Goal: Leave review/rating: Leave review/rating

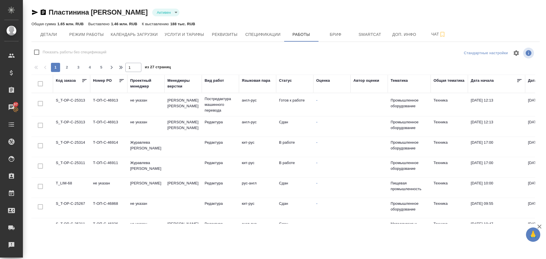
click at [67, 183] on td "T_LIM-68" at bounding box center [71, 187] width 37 height 20
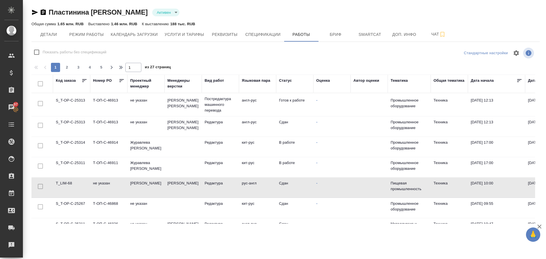
click at [67, 183] on td "T_LIM-68" at bounding box center [71, 187] width 37 height 20
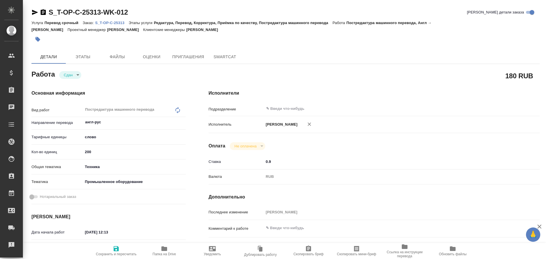
type textarea "x"
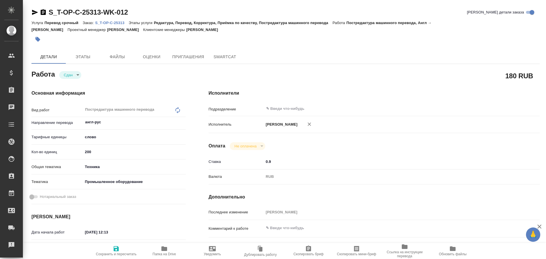
type textarea "x"
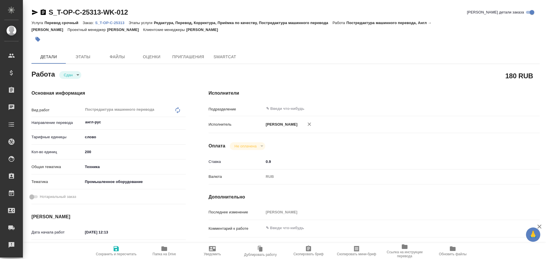
type textarea "x"
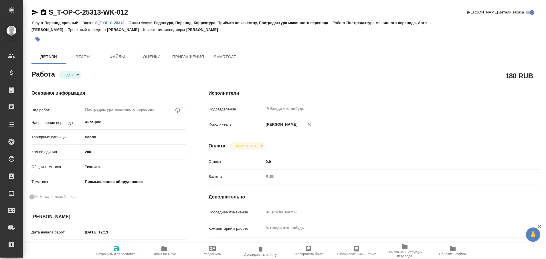
type textarea "x"
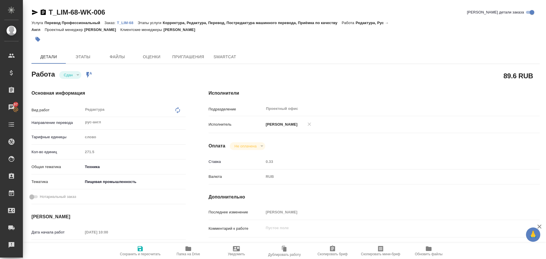
click at [128, 23] on p "T_LIM-68" at bounding box center [127, 23] width 21 height 4
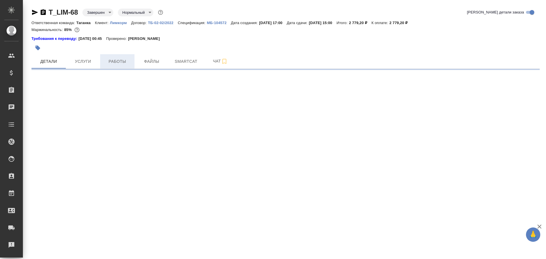
select select "RU"
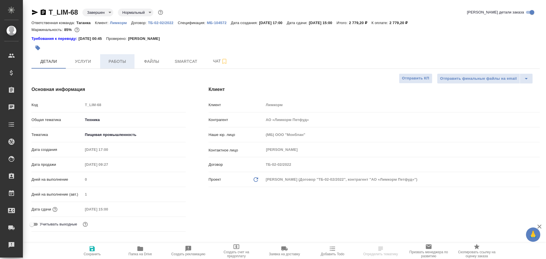
type textarea "x"
click at [119, 60] on span "Работы" at bounding box center [117, 61] width 27 height 7
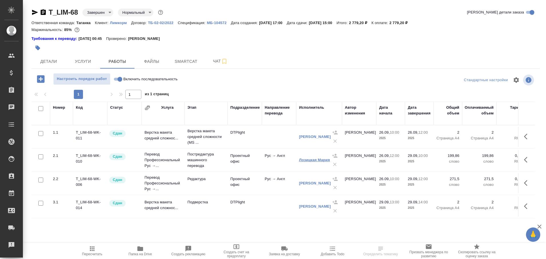
click at [307, 160] on link "Лозицкая Мария" at bounding box center [314, 160] width 31 height 4
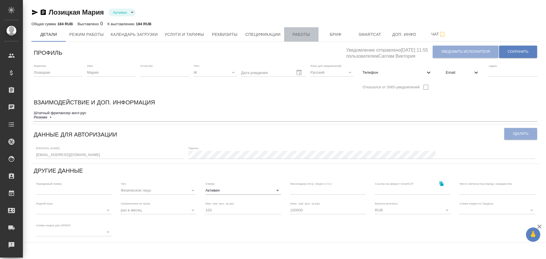
click at [289, 34] on span "Работы" at bounding box center [301, 34] width 27 height 7
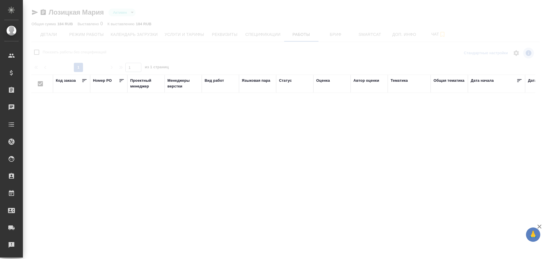
checkbox input "false"
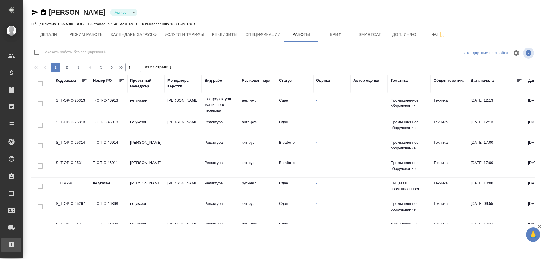
click at [11, 246] on div "Рекламации" at bounding box center [4, 244] width 14 height 9
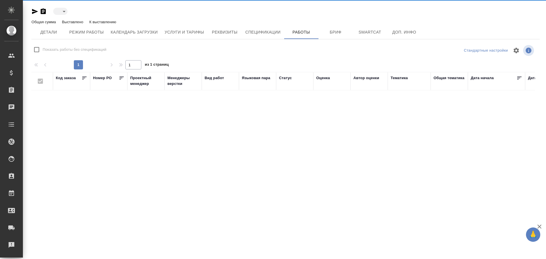
type input "active"
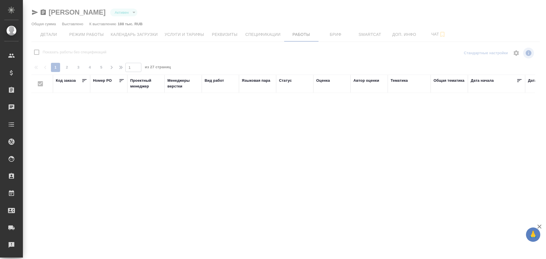
checkbox input "false"
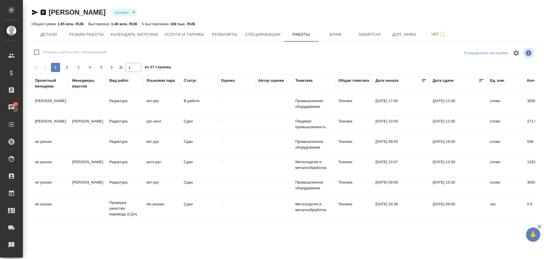
scroll to position [83, 95]
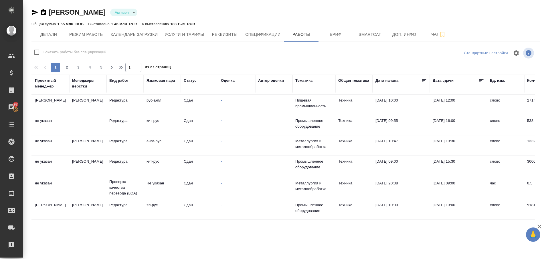
click at [38, 144] on td "не указан" at bounding box center [50, 145] width 37 height 20
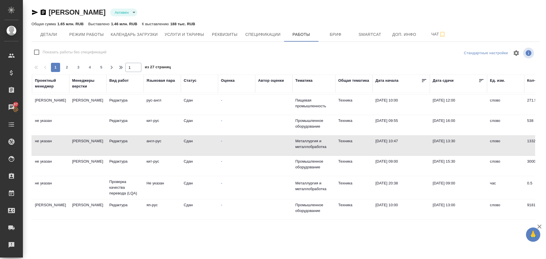
click at [38, 144] on td "не указан" at bounding box center [50, 145] width 37 height 20
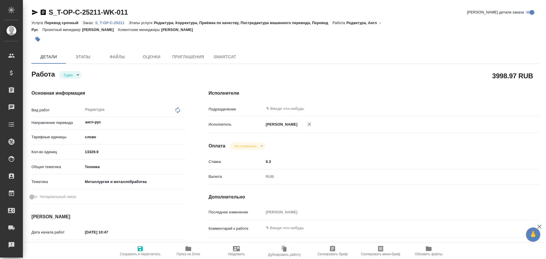
type textarea "x"
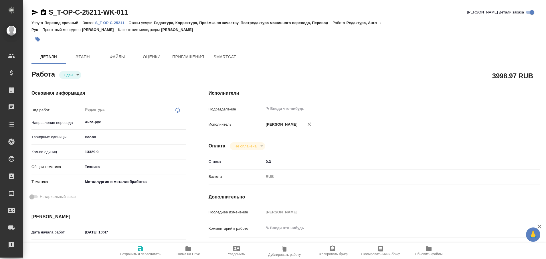
type textarea "x"
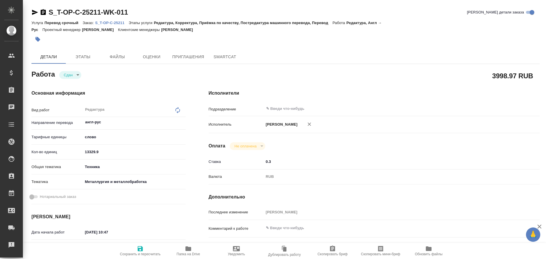
click at [115, 23] on p "S_T-OP-C-25211" at bounding box center [112, 23] width 34 height 4
type textarea "x"
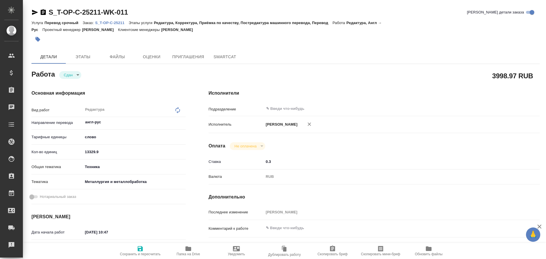
type textarea "x"
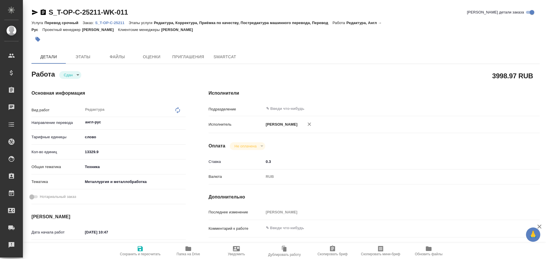
type textarea "x"
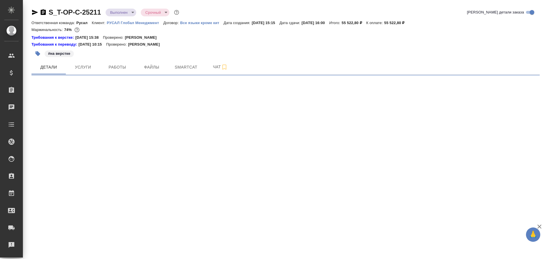
select select "RU"
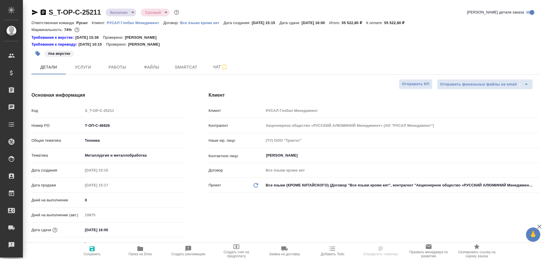
type textarea "x"
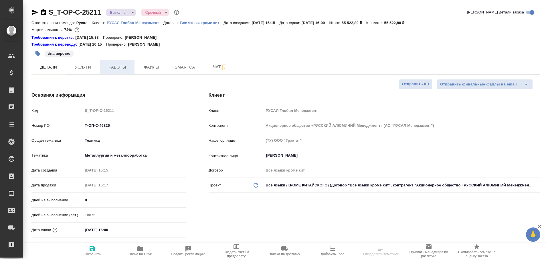
type textarea "x"
click at [116, 64] on span "Работы" at bounding box center [117, 67] width 27 height 7
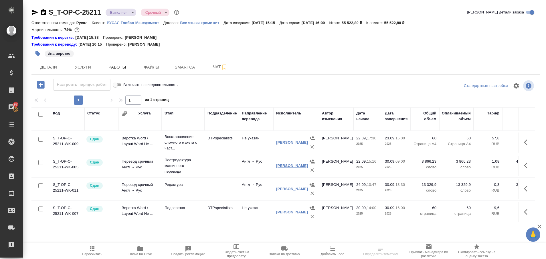
click at [292, 166] on link "МАНГУЛ [PERSON_NAME]" at bounding box center [292, 165] width 32 height 4
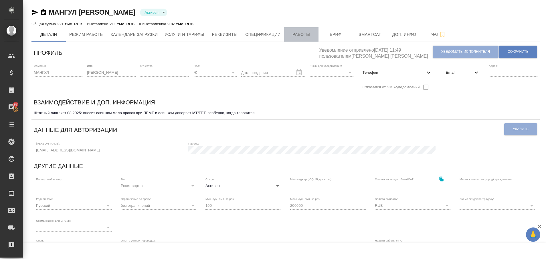
click at [306, 33] on span "Работы" at bounding box center [301, 34] width 27 height 7
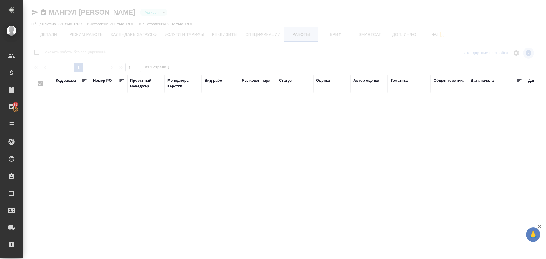
checkbox input "false"
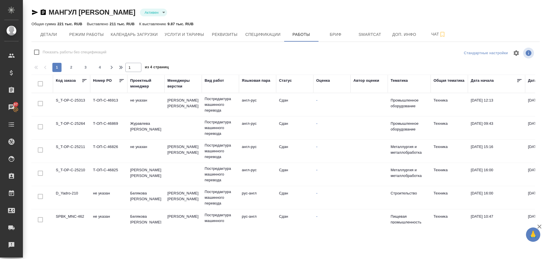
click at [71, 103] on td "S_T-OP-C-25313" at bounding box center [71, 105] width 37 height 20
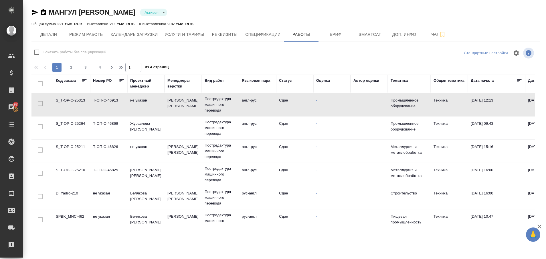
click at [71, 103] on td "S_T-OP-C-25313" at bounding box center [71, 105] width 37 height 20
click at [72, 148] on td "S_T-OP-C-25211" at bounding box center [71, 151] width 37 height 20
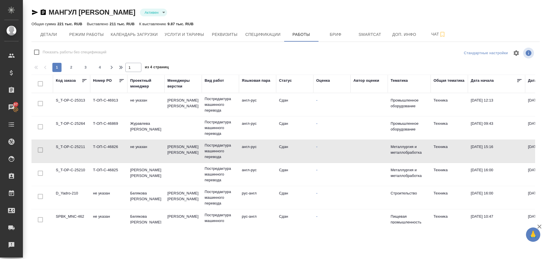
click at [72, 148] on td "S_T-OP-C-25211" at bounding box center [71, 151] width 37 height 20
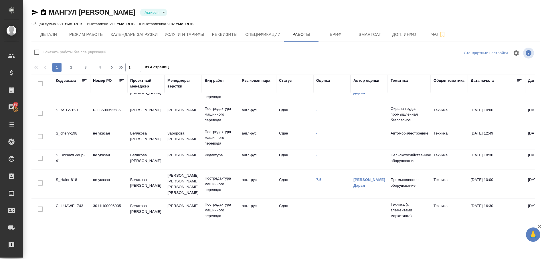
scroll to position [445, 0]
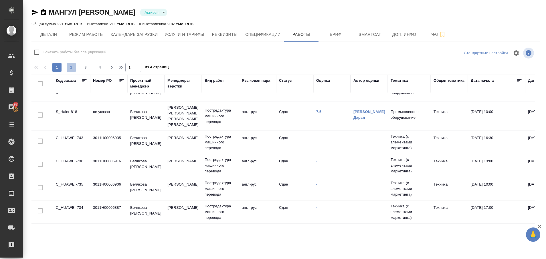
click at [72, 64] on button "2" at bounding box center [71, 67] width 9 height 9
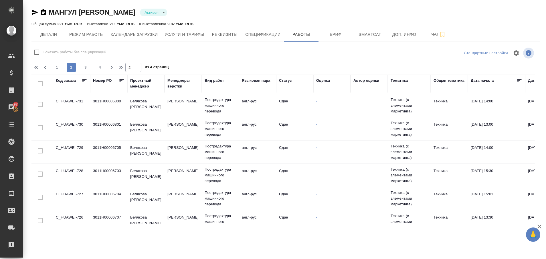
scroll to position [0, 0]
click at [85, 65] on span "3" at bounding box center [85, 67] width 9 height 6
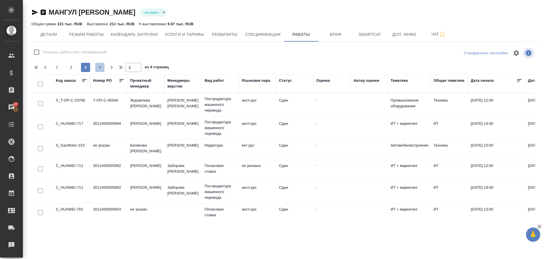
click at [99, 64] on button "4" at bounding box center [99, 67] width 9 height 9
type input "4"
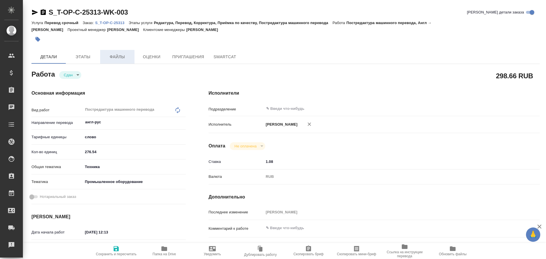
type textarea "x"
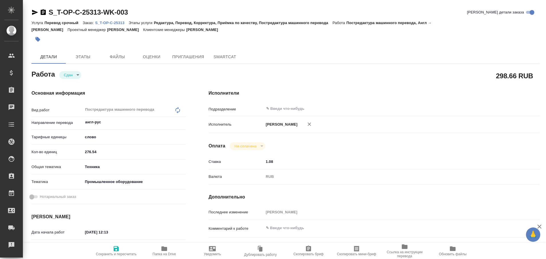
type textarea "x"
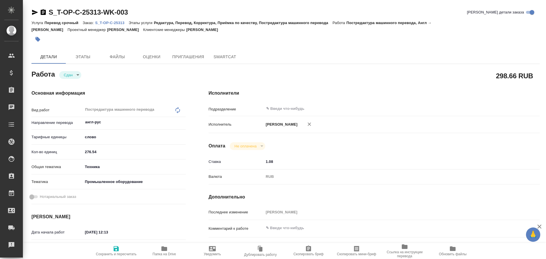
click at [114, 21] on p "S_T-OP-C-25313" at bounding box center [112, 23] width 34 height 4
type textarea "x"
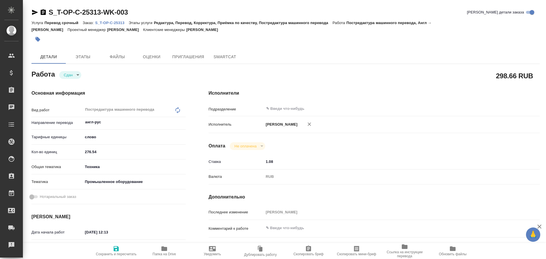
type textarea "x"
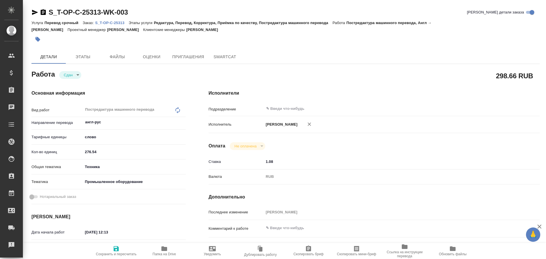
type textarea "x"
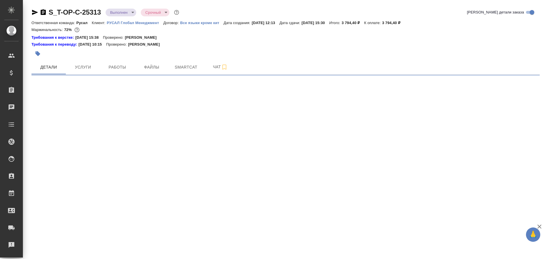
select select "RU"
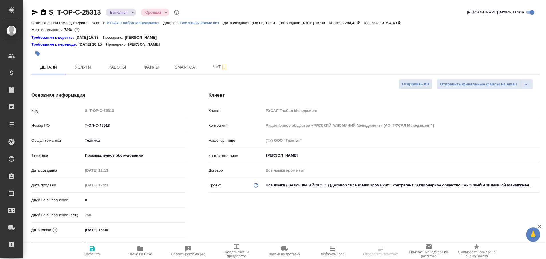
type textarea "x"
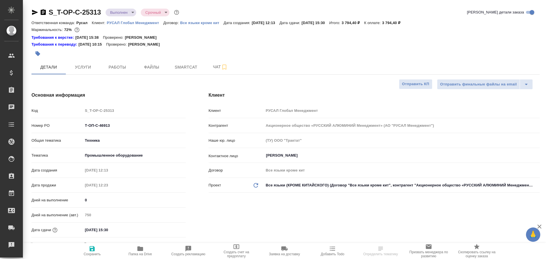
type textarea "x"
click at [117, 70] on span "Работы" at bounding box center [117, 67] width 27 height 7
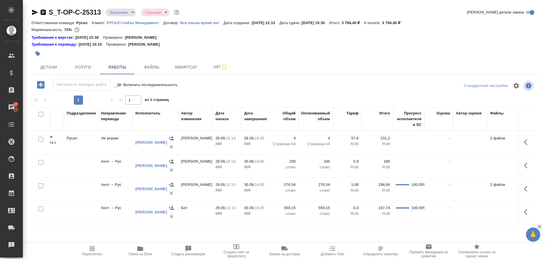
scroll to position [0, 145]
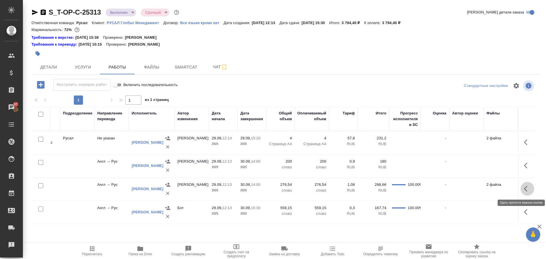
click at [523, 186] on button "button" at bounding box center [528, 189] width 14 height 14
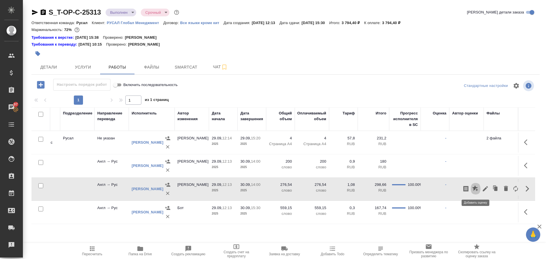
click at [477, 191] on icon "button" at bounding box center [476, 188] width 7 height 7
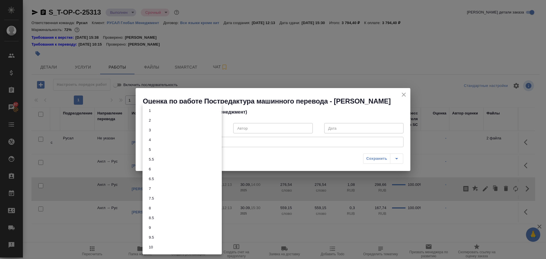
click at [215, 127] on body "🙏 .cls-1 fill:#fff; AWATERA Plastinina Anastasia Клиенты Спецификации Заказы 97…" at bounding box center [273, 129] width 546 height 259
click at [179, 207] on li "8" at bounding box center [182, 208] width 79 height 10
type input "8"
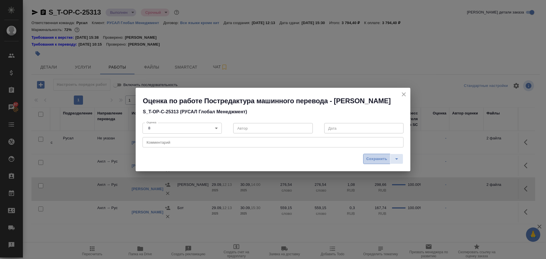
click at [377, 158] on span "Сохранить" at bounding box center [377, 159] width 21 height 7
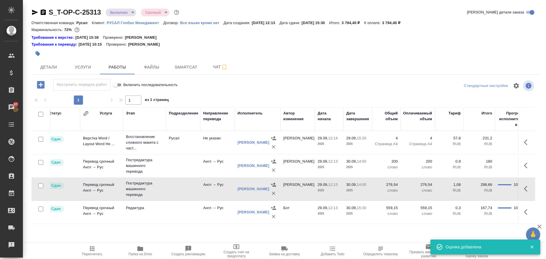
scroll to position [0, 0]
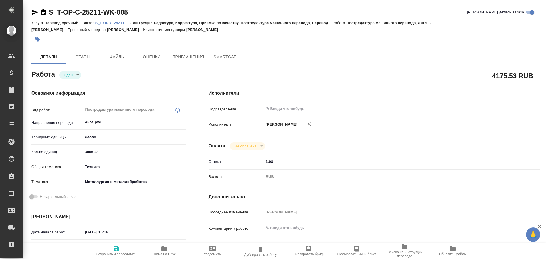
type textarea "x"
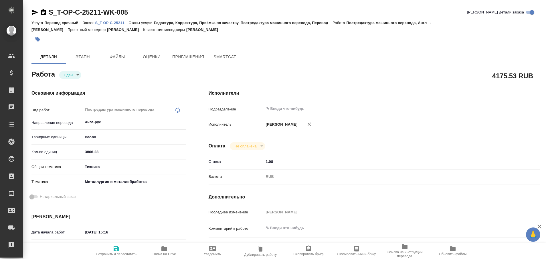
type textarea "x"
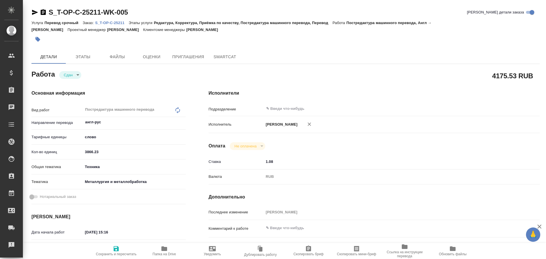
click at [110, 21] on p "S_T-OP-C-25211" at bounding box center [112, 23] width 34 height 4
type textarea "x"
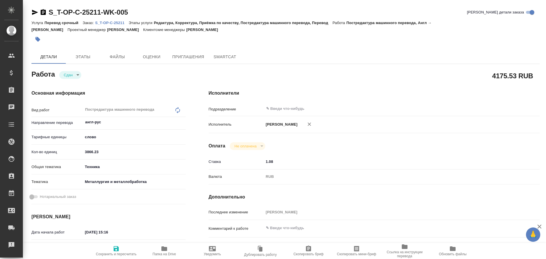
type textarea "x"
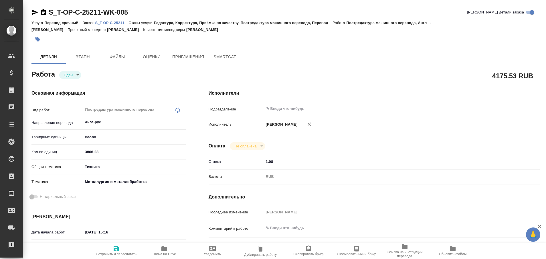
type textarea "x"
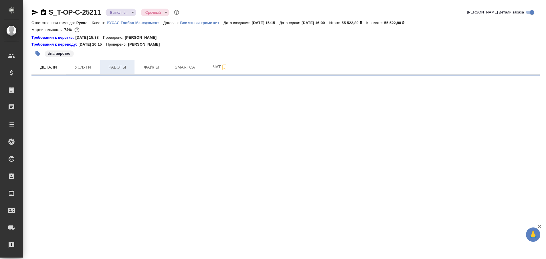
select select "RU"
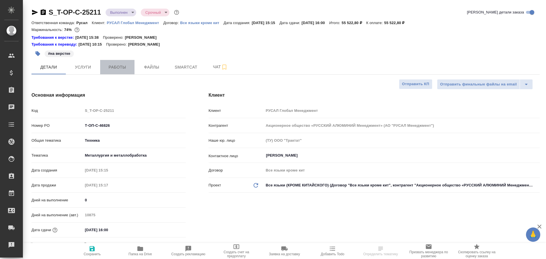
type textarea "x"
click at [118, 66] on span "Работы" at bounding box center [117, 67] width 27 height 7
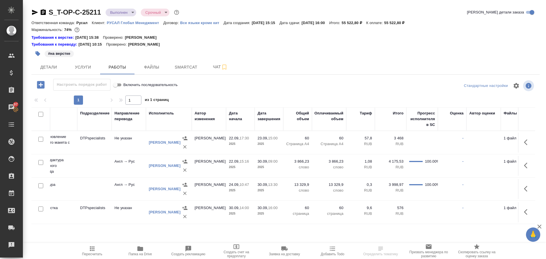
scroll to position [0, 145]
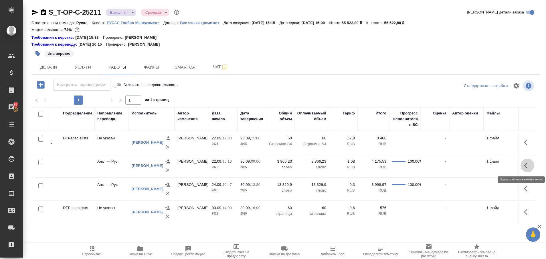
click at [528, 162] on icon "button" at bounding box center [527, 165] width 7 height 7
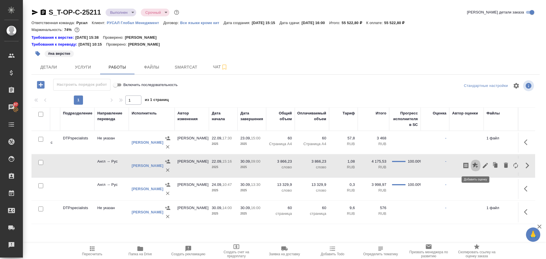
click at [477, 166] on icon "button" at bounding box center [476, 165] width 6 height 6
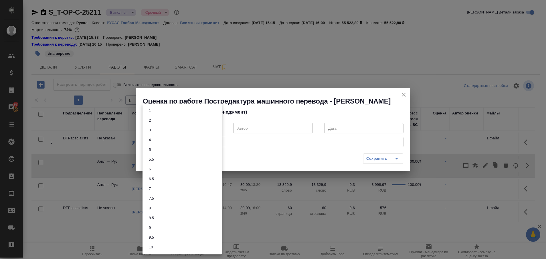
click at [217, 127] on body "🙏 .cls-1 fill:#fff; AWATERA Plastinina [PERSON_NAME] Спецификации Заказы 97 Чат…" at bounding box center [273, 129] width 546 height 259
click at [183, 197] on li "7.5" at bounding box center [182, 198] width 79 height 10
type input "7.5"
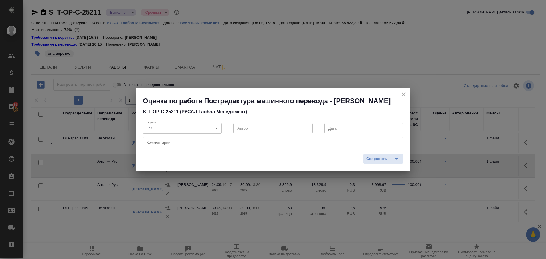
click at [170, 139] on div "x Комментарий" at bounding box center [273, 142] width 261 height 10
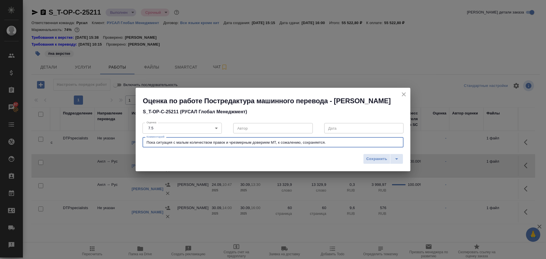
click at [194, 143] on textarea "Пока ситуация с малым количеством правок и чрезмерным доверием МТ, к сожалению,…" at bounding box center [273, 142] width 253 height 4
click at [188, 143] on textarea "Пока ситуация с малым количеством правок и чрезмерным доверием МТ, к сожалению,…" at bounding box center [273, 142] width 253 height 4
type textarea "Пока ситуация с мизерным количеством правок и чрезмерным доверием МТ, к сожален…"
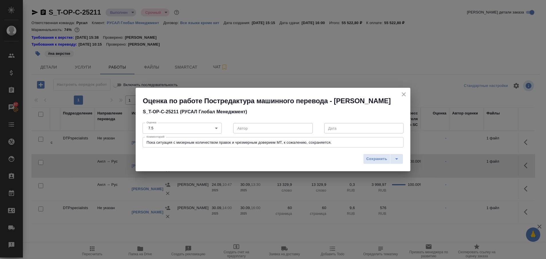
click at [231, 145] on div "Пока ситуация с мизерным количеством правок и чрезмерным доверием МТ, к сожален…" at bounding box center [273, 142] width 261 height 10
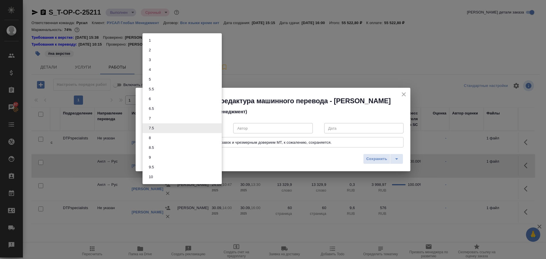
click at [214, 127] on body "🙏 .cls-1 fill:#fff; AWATERA Plastinina Anastasia Клиенты Спецификации Заказы 97…" at bounding box center [273, 129] width 546 height 259
click at [188, 118] on li "7" at bounding box center [182, 118] width 79 height 10
type input "7"
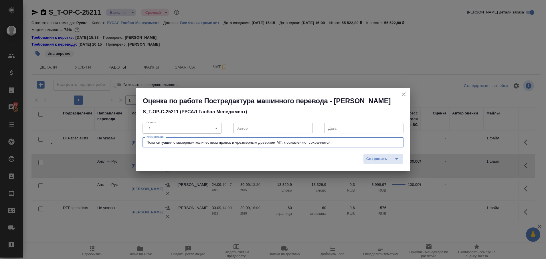
click at [249, 143] on textarea "Пока ситуация с мизерным количеством правок и чрезмерным доверием МТ, к сожален…" at bounding box center [273, 142] width 253 height 4
click at [339, 140] on textarea "Пока ситуация с мизерным количеством правок и чрезмерным доверием МТ, к сожален…" at bounding box center [273, 142] width 253 height 4
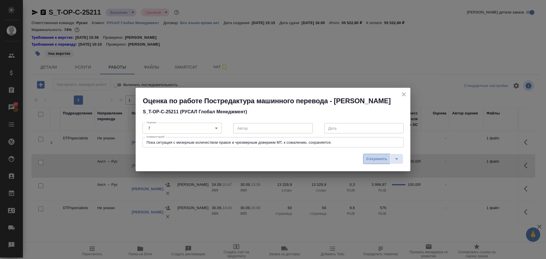
click at [371, 156] on span "Сохранить" at bounding box center [377, 159] width 21 height 7
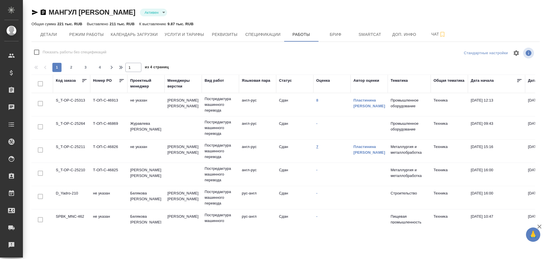
click at [318, 145] on link "7" at bounding box center [317, 146] width 2 height 4
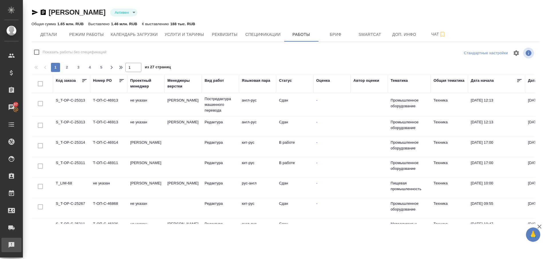
click at [11, 241] on div "Рекламации" at bounding box center [4, 244] width 14 height 9
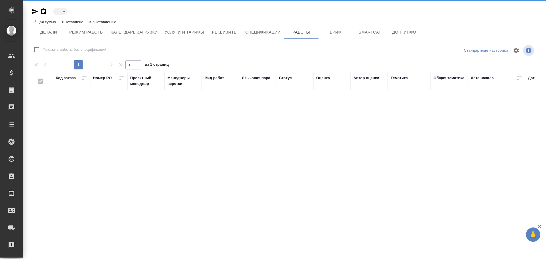
type input "active"
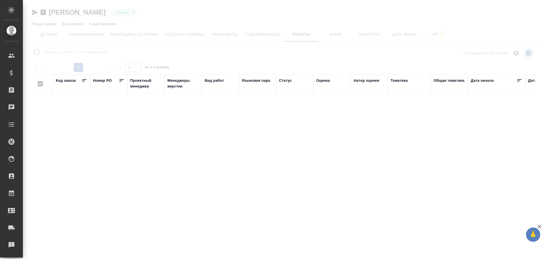
checkbox input "false"
